Goal: Task Accomplishment & Management: Complete application form

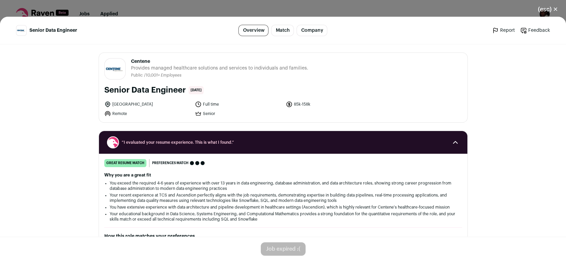
click at [553, 12] on button "(esc) ✕" at bounding box center [548, 9] width 36 height 15
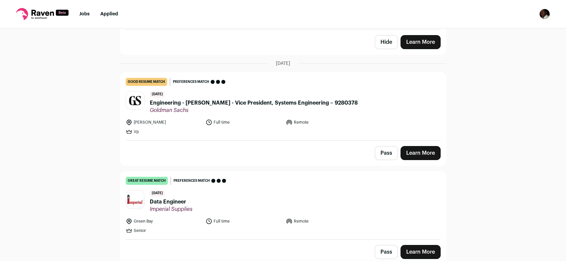
scroll to position [151, 0]
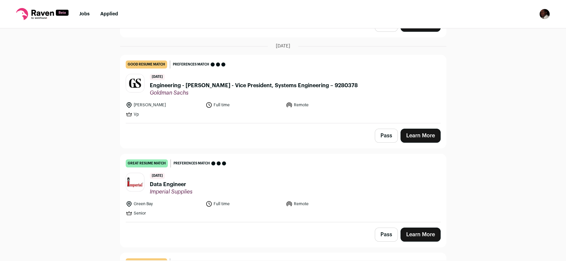
click at [429, 237] on link "Learn More" at bounding box center [421, 235] width 40 height 14
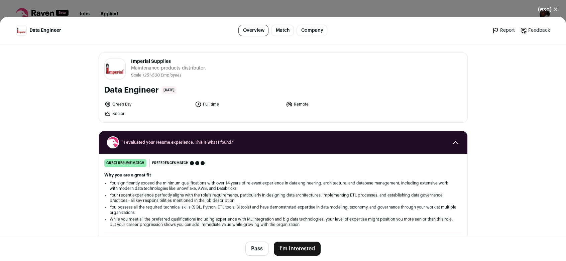
click at [554, 11] on button "(esc) ✕" at bounding box center [548, 9] width 36 height 15
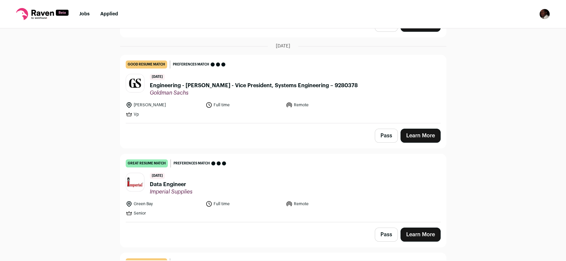
click at [478, 130] on div "Top job picks for you 125 results Hide jobs missing dealbreakers? September 1st…" at bounding box center [283, 144] width 566 height 232
click at [547, 15] on img "Open dropdown" at bounding box center [544, 14] width 11 height 11
click at [504, 30] on link "Settings" at bounding box center [513, 31] width 74 height 16
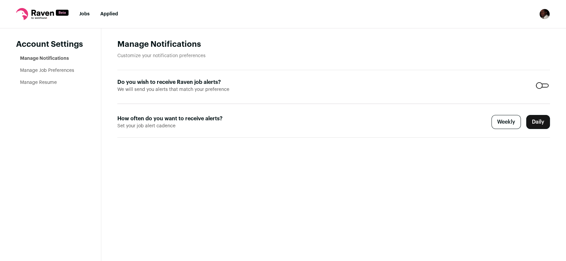
click at [113, 14] on link "Applied" at bounding box center [109, 14] width 18 height 5
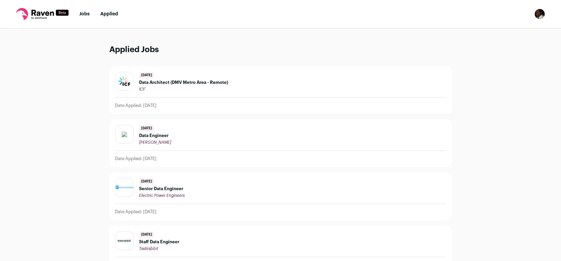
click at [83, 16] on link "Jobs" at bounding box center [84, 14] width 10 height 5
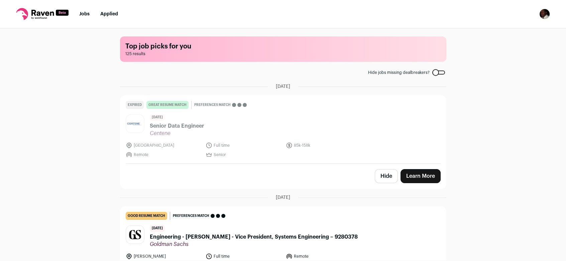
click at [542, 13] on img "Open dropdown" at bounding box center [544, 14] width 11 height 11
click at [506, 48] on link "Subscription" at bounding box center [513, 48] width 74 height 16
click at [544, 10] on img "Open dropdown" at bounding box center [544, 14] width 11 height 11
click at [551, 111] on div "Top job picks for you 125 results Hide jobs missing dealbreakers? September 1st…" at bounding box center [283, 144] width 566 height 232
click at [440, 72] on div at bounding box center [438, 73] width 13 height 4
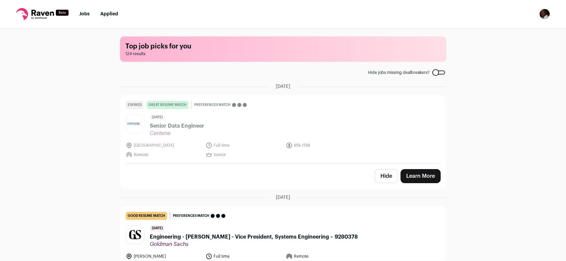
click at [433, 72] on div at bounding box center [438, 73] width 13 height 4
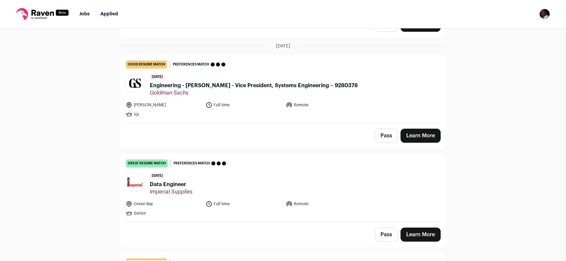
scroll to position [221, 0]
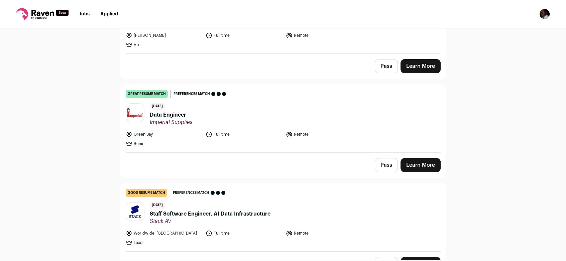
click at [428, 167] on link "Learn More" at bounding box center [421, 165] width 40 height 14
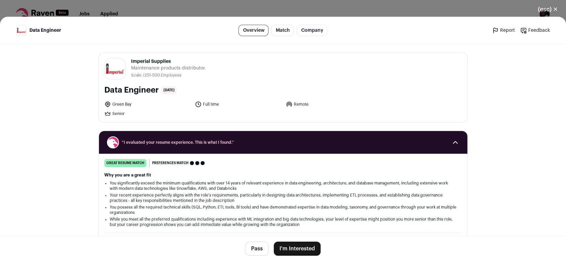
click at [286, 247] on button "I'm Interested" at bounding box center [297, 249] width 47 height 14
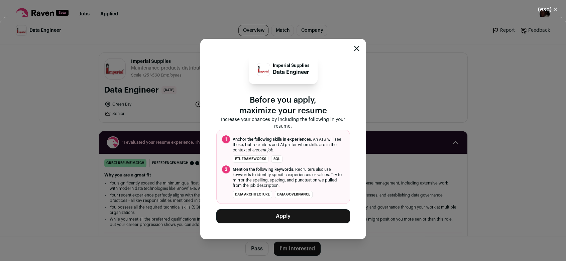
click at [356, 49] on icon "Close modal" at bounding box center [356, 48] width 4 height 4
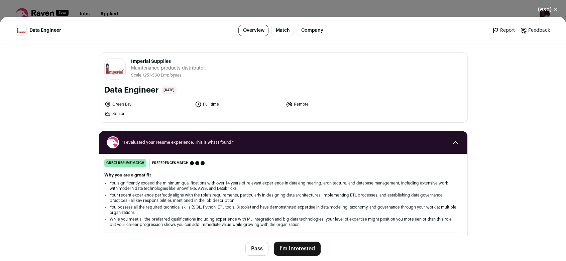
click at [558, 11] on button "(esc) ✕" at bounding box center [548, 9] width 36 height 15
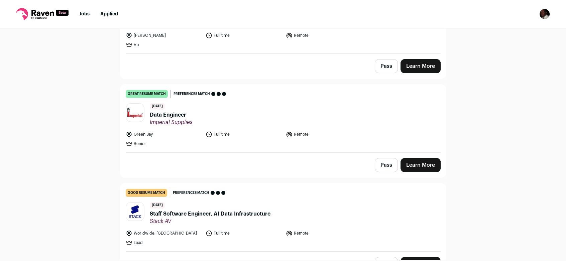
click at [42, 17] on icon at bounding box center [42, 14] width 52 height 12
click at [43, 15] on icon at bounding box center [42, 13] width 22 height 6
click at [548, 14] on img "Open dropdown" at bounding box center [544, 14] width 11 height 11
click at [504, 31] on link "Settings" at bounding box center [513, 31] width 74 height 16
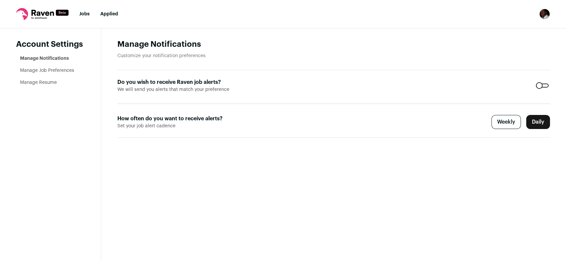
click at [50, 83] on link "Manage Resume" at bounding box center [38, 82] width 37 height 5
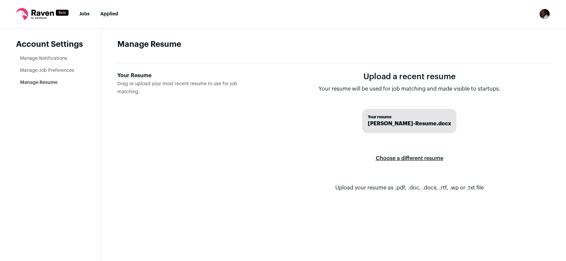
click at [400, 157] on label "Choose a different resume" at bounding box center [410, 158] width 68 height 19
click at [0, 0] on input "Your Resume Drag or upload your most recent resume to use for job matching." at bounding box center [0, 0] width 0 height 0
click at [422, 160] on label "Choose a different resume" at bounding box center [410, 158] width 68 height 19
click at [0, 0] on input "Your Resume Drag or upload your most recent resume to use for job matching." at bounding box center [0, 0] width 0 height 0
click at [81, 14] on link "Jobs" at bounding box center [84, 14] width 10 height 5
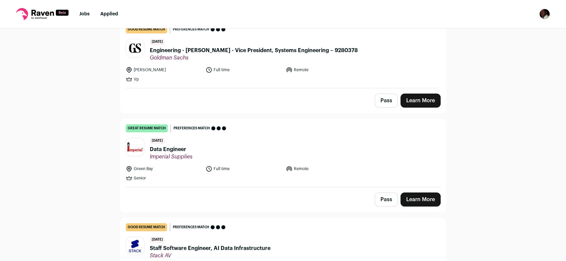
scroll to position [238, 0]
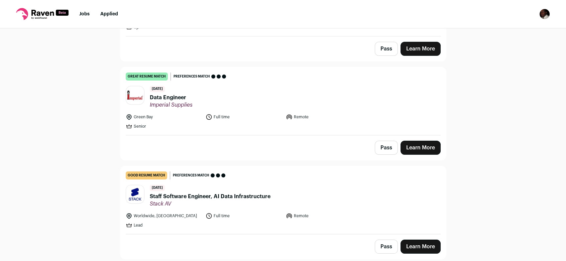
click at [417, 146] on link "Learn More" at bounding box center [421, 148] width 40 height 14
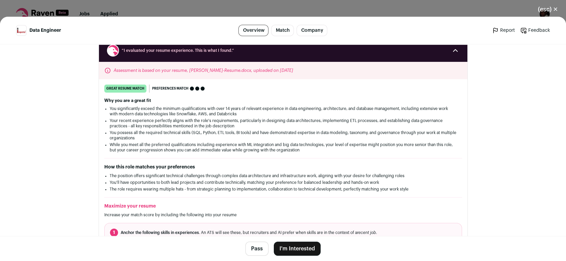
scroll to position [91, 0]
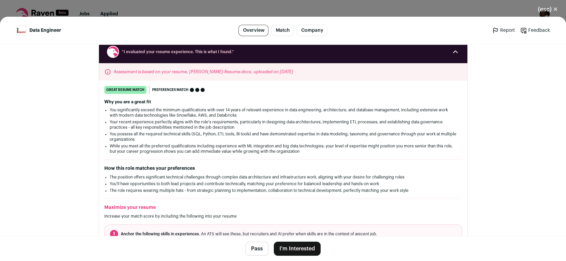
click at [556, 12] on button "(esc) ✕" at bounding box center [548, 9] width 36 height 15
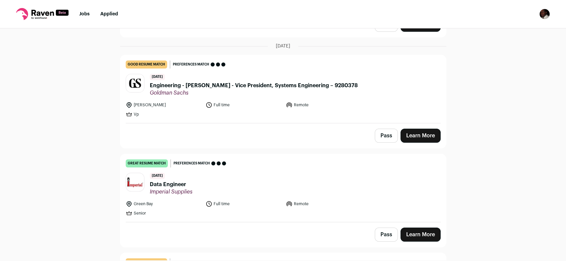
scroll to position [204, 0]
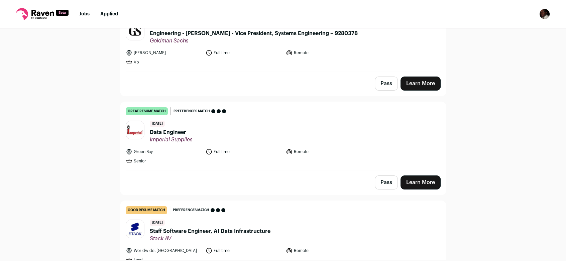
click at [425, 183] on link "Learn More" at bounding box center [421, 183] width 40 height 14
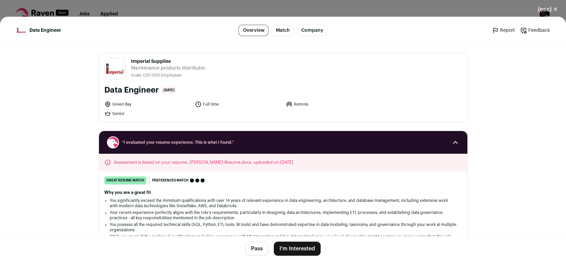
click at [271, 164] on div "Assessment is based on your resume, [PERSON_NAME]-Resume.docx, uploaded on [DAT…" at bounding box center [283, 162] width 368 height 17
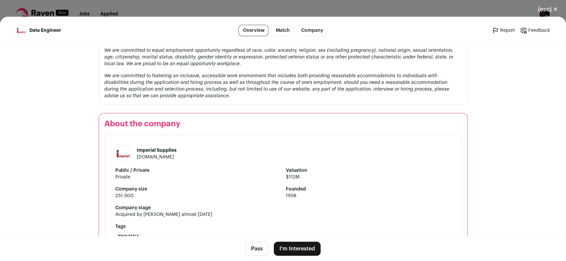
scroll to position [785, 0]
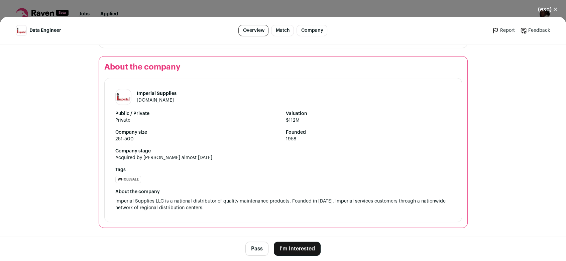
click at [314, 250] on button "I'm Interested" at bounding box center [297, 249] width 47 height 14
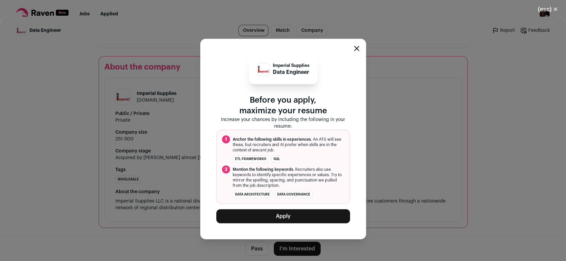
click at [355, 51] on icon "Close modal" at bounding box center [356, 48] width 5 height 5
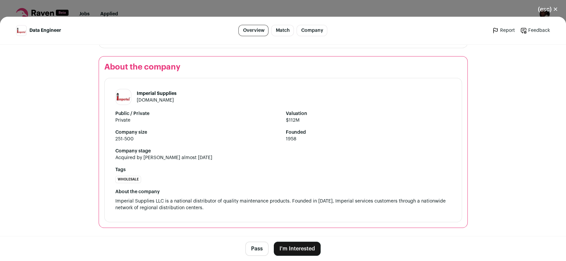
click at [280, 31] on link "Match" at bounding box center [282, 30] width 23 height 11
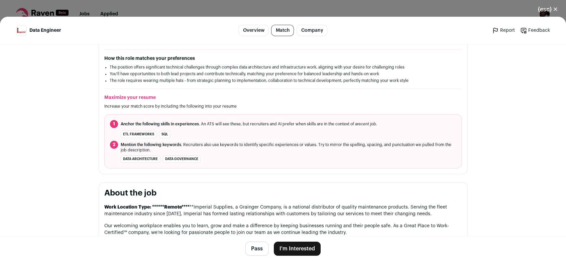
scroll to position [82, 0]
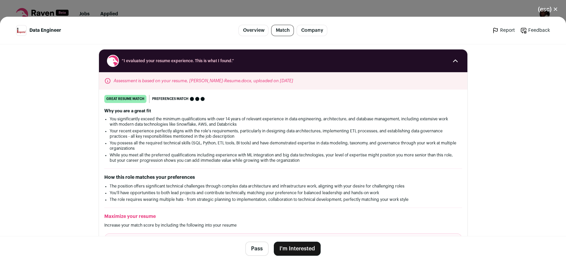
click at [456, 61] on icon "Close modal via background" at bounding box center [455, 61] width 8 height 8
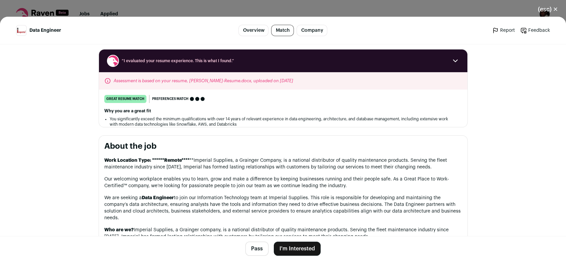
click at [453, 60] on icon "Close modal via background" at bounding box center [455, 61] width 8 height 8
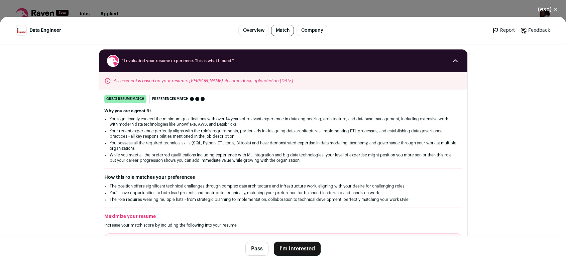
click at [557, 10] on button "(esc) ✕" at bounding box center [548, 9] width 36 height 15
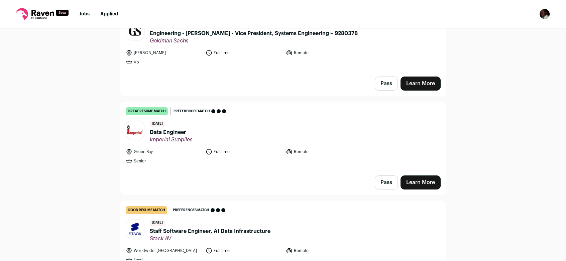
click at [542, 14] on img "Open dropdown" at bounding box center [544, 14] width 11 height 11
click at [503, 31] on link "Settings" at bounding box center [513, 31] width 74 height 16
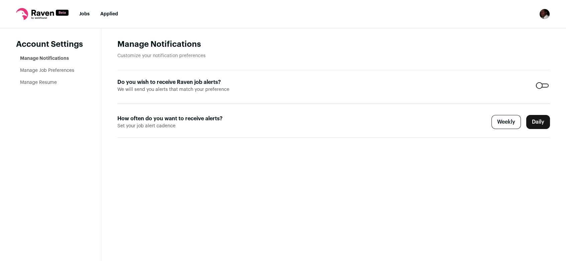
click at [28, 82] on link "Manage Resume" at bounding box center [38, 82] width 37 height 5
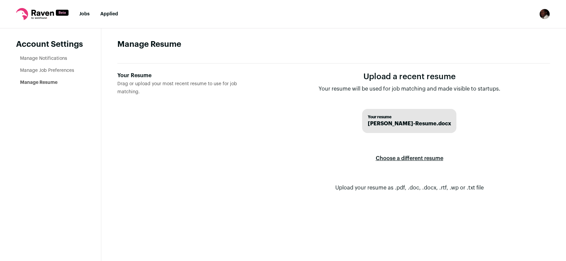
click at [543, 16] on img "Open dropdown" at bounding box center [544, 14] width 11 height 11
click at [84, 13] on link "Jobs" at bounding box center [84, 14] width 10 height 5
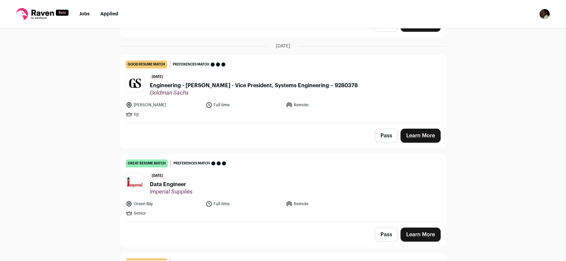
scroll to position [204, 0]
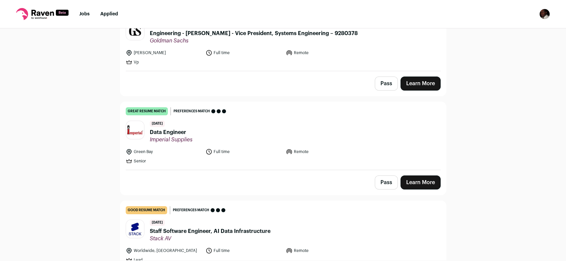
click at [414, 177] on link "Learn More" at bounding box center [421, 183] width 40 height 14
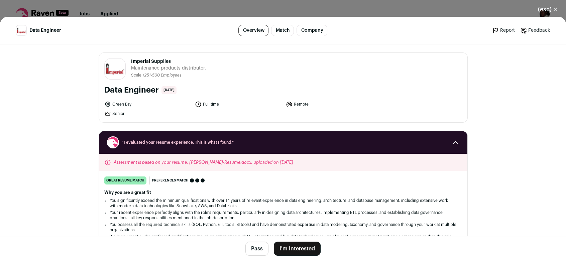
click at [104, 162] on icon "Close modal via background" at bounding box center [107, 162] width 7 height 7
click at [181, 145] on h2 "“I evaluated your resume experience. This is what I found.”" at bounding box center [283, 142] width 352 height 12
click at [553, 10] on button "(esc) ✕" at bounding box center [548, 9] width 36 height 15
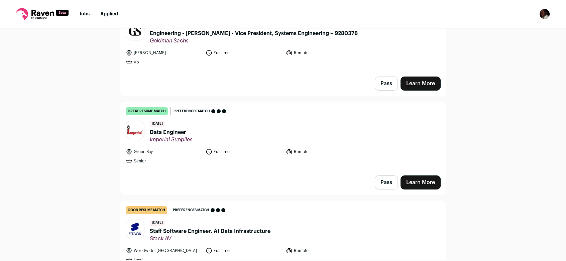
click at [547, 15] on img "Open dropdown" at bounding box center [544, 14] width 11 height 11
click at [505, 31] on link "Settings" at bounding box center [513, 31] width 74 height 16
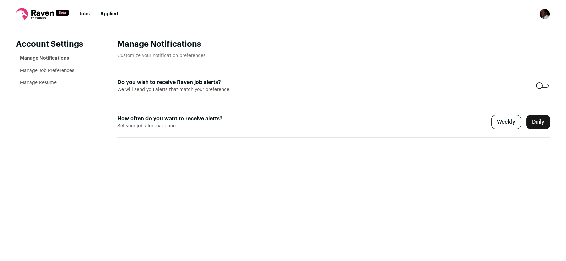
click at [51, 72] on link "Manage Job Preferences" at bounding box center [47, 70] width 54 height 5
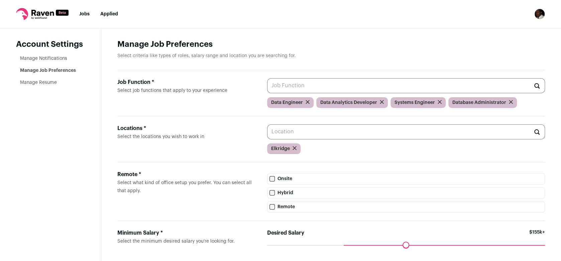
click at [55, 59] on link "Manage Notifications" at bounding box center [43, 58] width 47 height 5
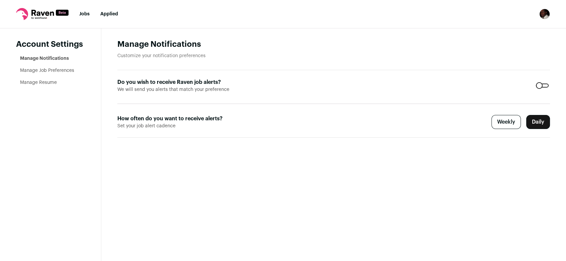
click at [40, 80] on link "Manage Resume" at bounding box center [38, 82] width 37 height 5
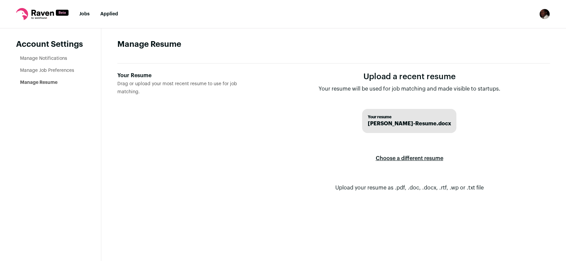
click at [417, 157] on label "Choose a different resume" at bounding box center [410, 158] width 68 height 19
click at [0, 0] on input "Your Resume Drag or upload your most recent resume to use for job matching." at bounding box center [0, 0] width 0 height 0
click at [435, 160] on label "Choose a different resume" at bounding box center [410, 158] width 68 height 19
click at [0, 0] on input "Your Resume Drag or upload your most recent resume to use for job matching." at bounding box center [0, 0] width 0 height 0
click at [51, 83] on link "Manage Resume" at bounding box center [38, 82] width 37 height 5
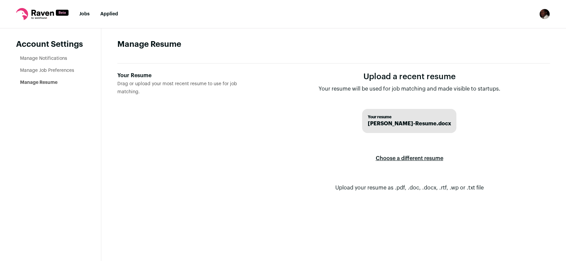
click at [414, 158] on label "Choose a different resume" at bounding box center [410, 158] width 68 height 19
click at [0, 0] on input "Your Resume Drag or upload your most recent resume to use for job matching." at bounding box center [0, 0] width 0 height 0
click at [56, 69] on link "Manage Job Preferences" at bounding box center [47, 70] width 54 height 5
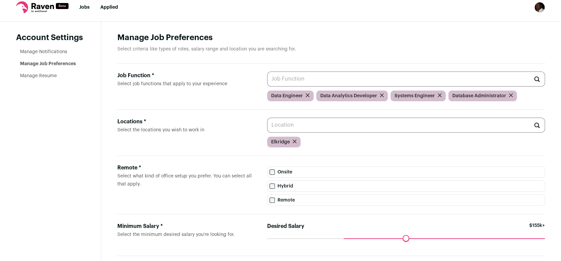
scroll to position [7, 0]
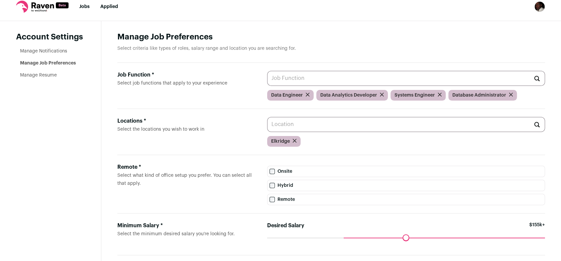
click at [285, 78] on input "Job Function * Select job functions that apply to your experience" at bounding box center [406, 78] width 278 height 15
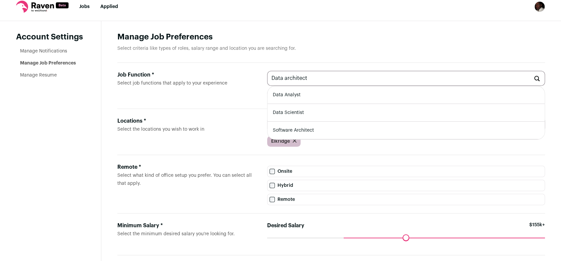
click at [314, 79] on input "Data architect" at bounding box center [406, 78] width 278 height 15
click at [325, 57] on header "Manage Job Preferences Select criteria like types of roles, salary range and lo…" at bounding box center [331, 47] width 428 height 31
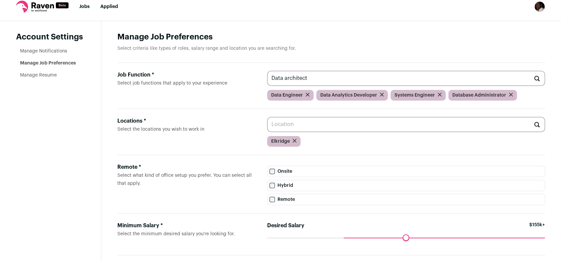
drag, startPoint x: 284, startPoint y: 79, endPoint x: 315, endPoint y: 77, distance: 31.2
click at [315, 77] on input "Data architect" at bounding box center [406, 78] width 278 height 15
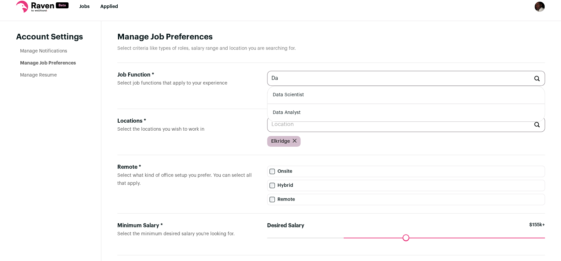
type input "D"
type input "t"
type input "a"
type input "s"
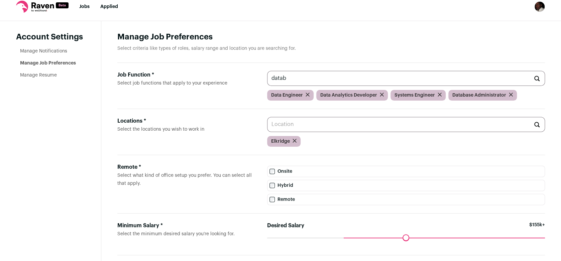
click at [334, 54] on header "Manage Job Preferences Select criteria like types of roles, salary range and lo…" at bounding box center [331, 47] width 428 height 31
click at [291, 79] on input "datab" at bounding box center [406, 78] width 278 height 15
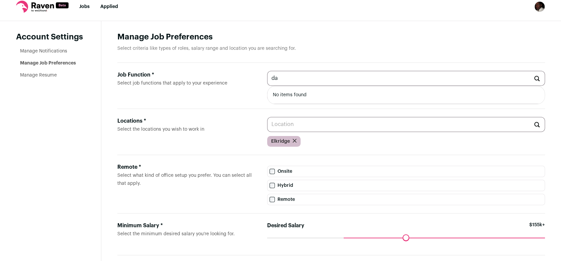
type input "d"
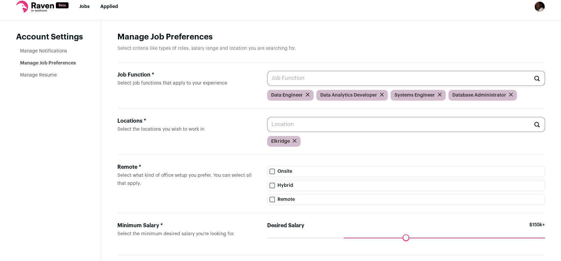
click at [294, 139] on form at bounding box center [295, 141] width 4 height 7
click at [294, 140] on form at bounding box center [295, 141] width 4 height 7
click at [294, 142] on icon "submit" at bounding box center [295, 141] width 4 height 4
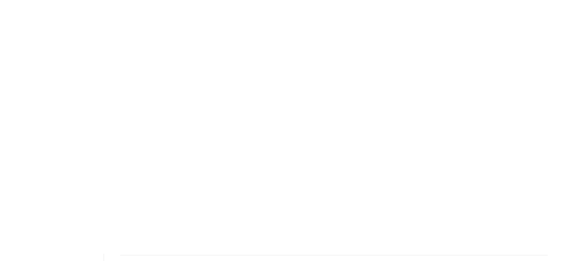
scroll to position [0, 0]
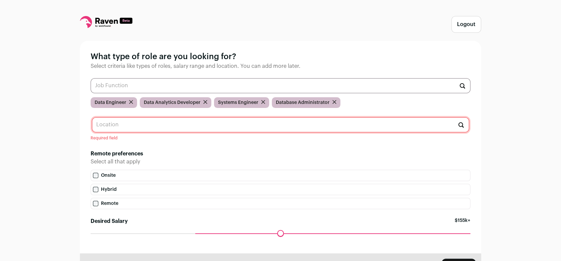
click at [157, 123] on input "text" at bounding box center [280, 124] width 377 height 15
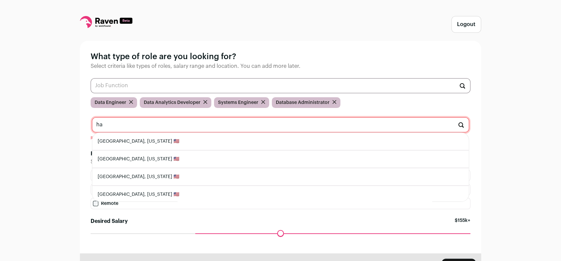
type input "h"
click at [128, 144] on li "[GEOGRAPHIC_DATA], [US_STATE] 🇺🇸" at bounding box center [280, 142] width 377 height 18
type input "[GEOGRAPHIC_DATA], [US_STATE] 🇺🇸"
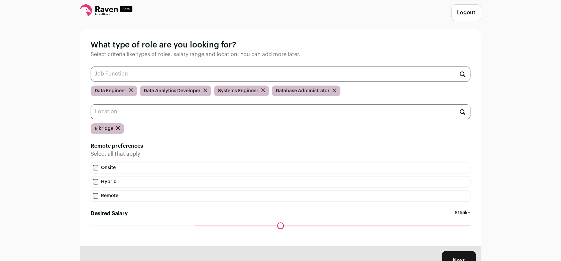
scroll to position [43, 0]
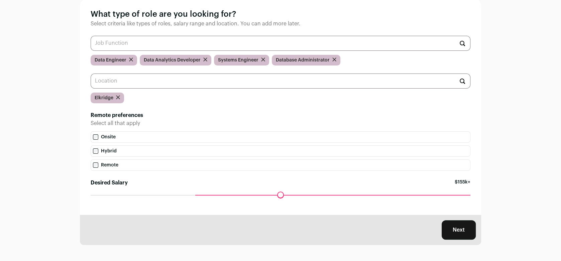
click at [454, 234] on button "Next" at bounding box center [459, 229] width 34 height 19
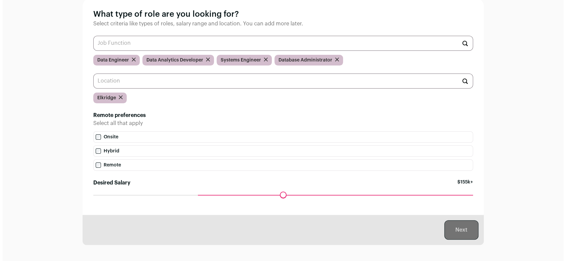
scroll to position [0, 0]
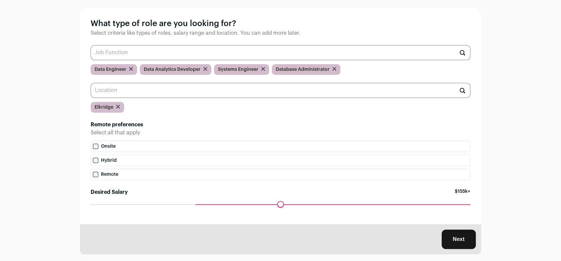
scroll to position [43, 0]
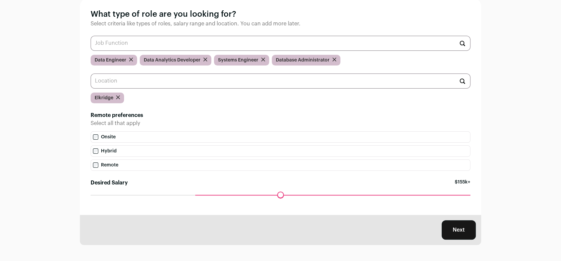
click at [471, 232] on button "Next" at bounding box center [459, 229] width 34 height 19
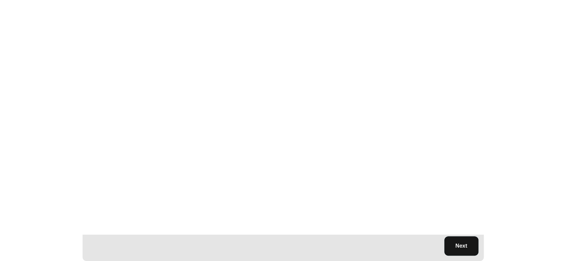
scroll to position [0, 0]
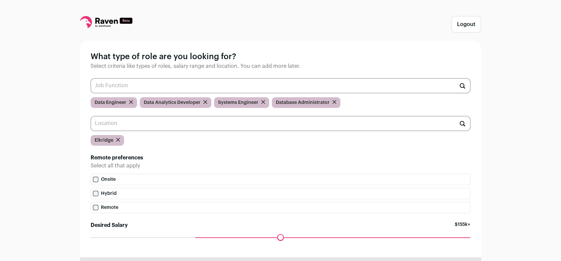
scroll to position [43, 0]
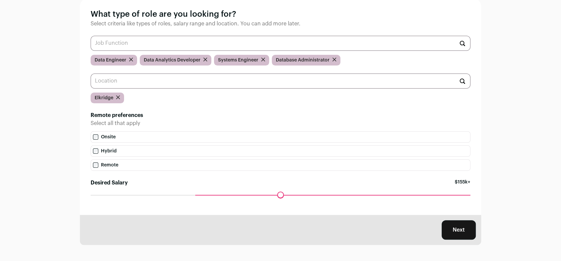
click at [460, 232] on button "Next" at bounding box center [459, 229] width 34 height 19
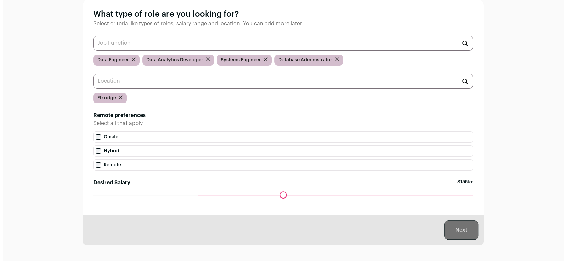
scroll to position [0, 0]
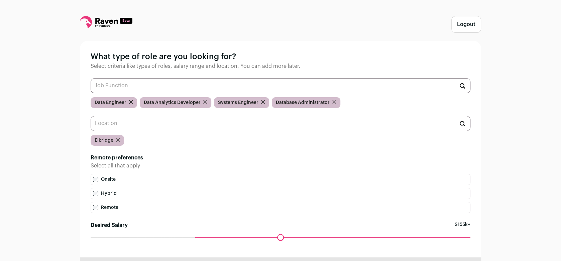
scroll to position [43, 0]
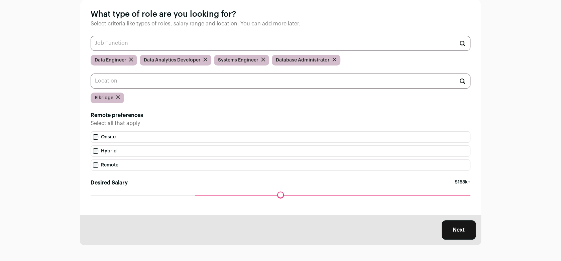
click at [468, 228] on button "Next" at bounding box center [459, 229] width 34 height 19
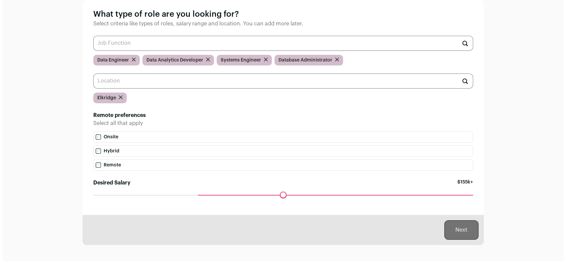
scroll to position [0, 0]
